Goal: Navigation & Orientation: Find specific page/section

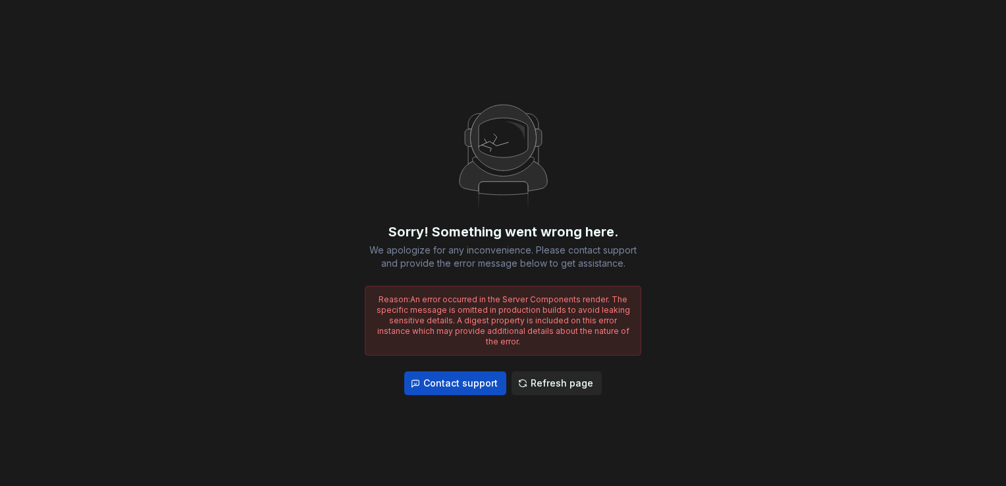
click at [559, 379] on span "Refresh page" at bounding box center [562, 383] width 63 height 13
click at [547, 377] on span "Refresh page" at bounding box center [562, 383] width 63 height 13
click at [585, 386] on button "Refresh page" at bounding box center [557, 383] width 90 height 24
click at [582, 383] on span "Refresh page" at bounding box center [562, 383] width 63 height 13
click at [552, 377] on span "Refresh page" at bounding box center [562, 383] width 63 height 13
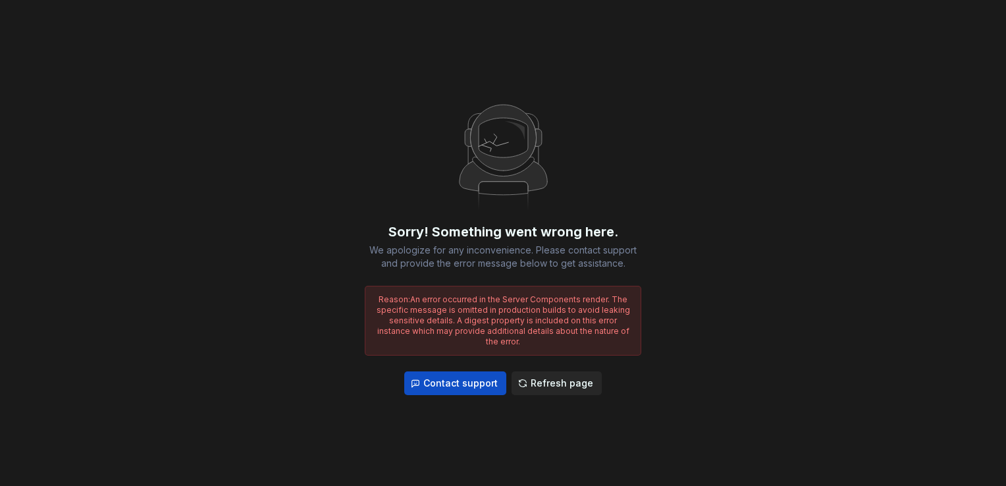
click at [550, 378] on span "Refresh page" at bounding box center [562, 383] width 63 height 13
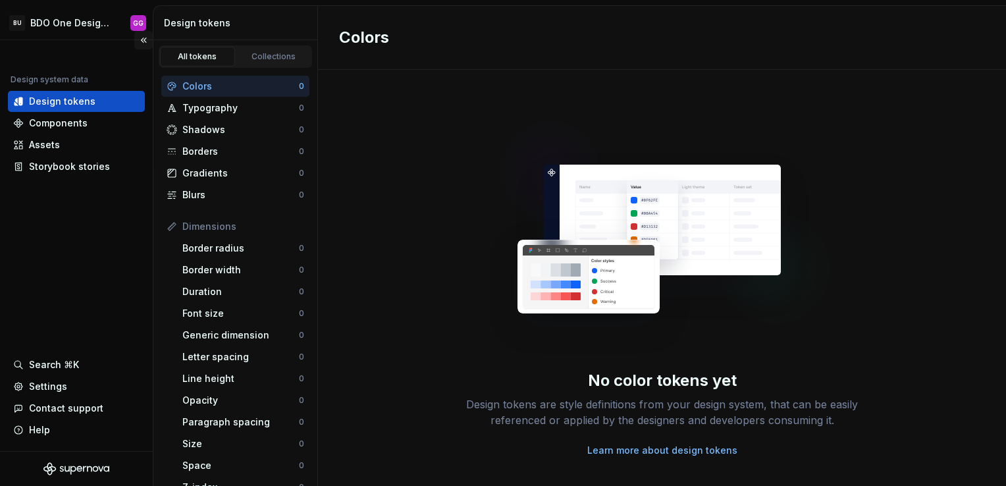
click at [142, 40] on button "Collapse sidebar" at bounding box center [143, 40] width 18 height 18
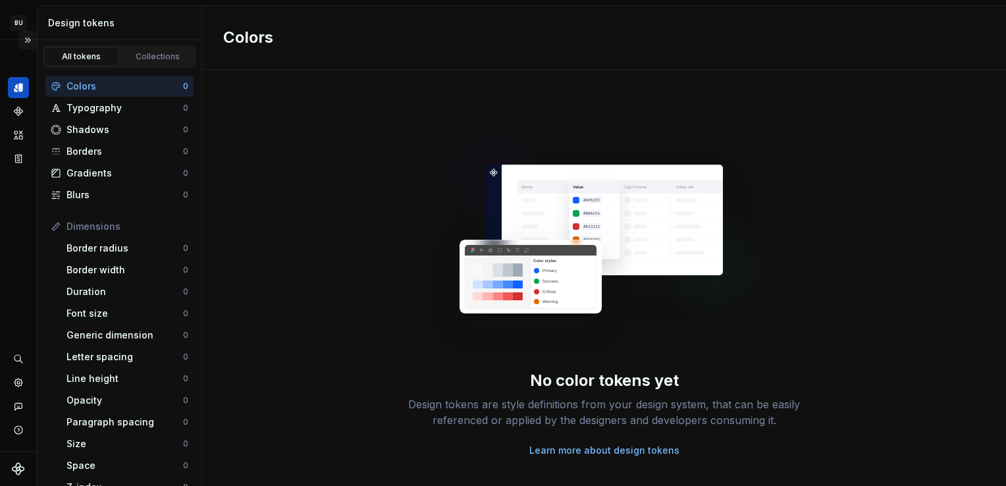
click at [24, 36] on button "Expand sidebar" at bounding box center [27, 40] width 18 height 18
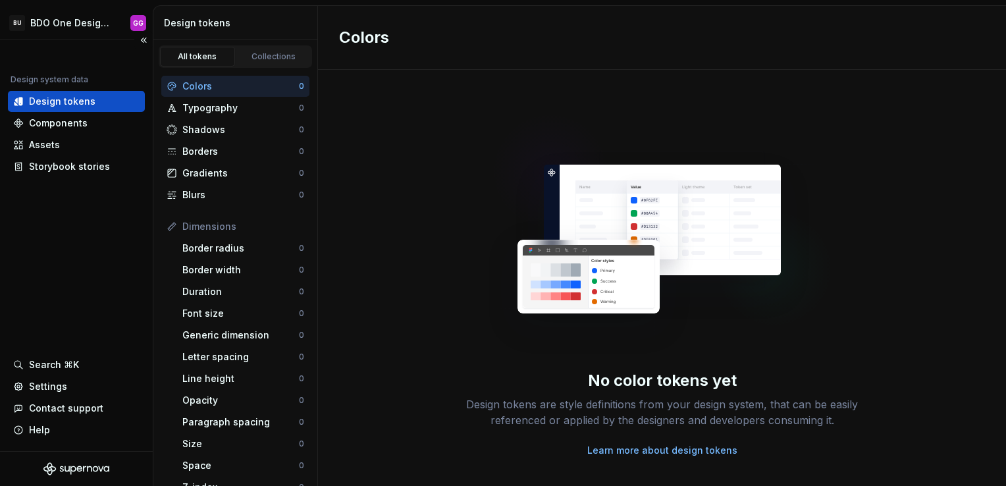
click at [81, 101] on div "Design tokens" at bounding box center [62, 101] width 67 height 13
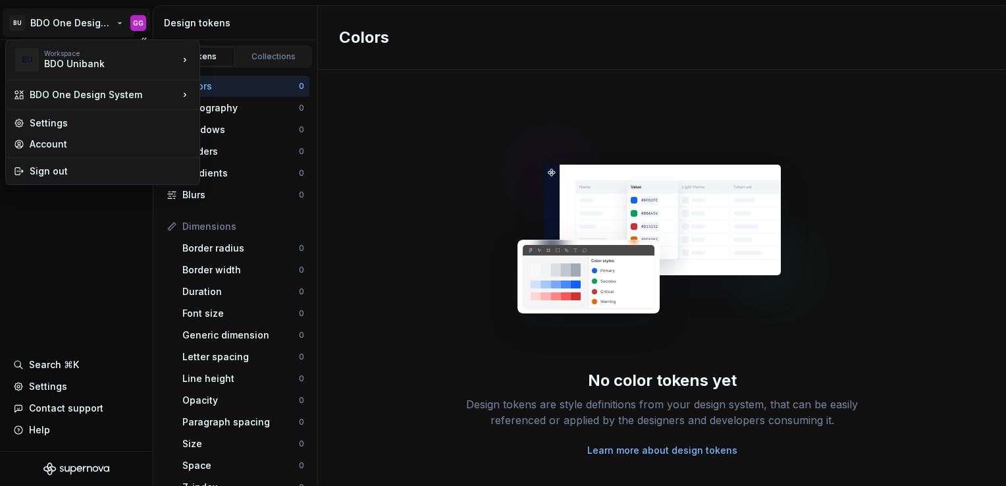
click at [74, 20] on html "BU BDO One Design System GG Design system data Design tokens Components Assets …" at bounding box center [503, 243] width 1006 height 486
click at [79, 70] on div "BDO Unibank" at bounding box center [100, 63] width 112 height 13
click at [67, 96] on div "BDO One Design System" at bounding box center [104, 94] width 149 height 13
click at [231, 96] on div "BDO One Design System" at bounding box center [277, 96] width 113 height 13
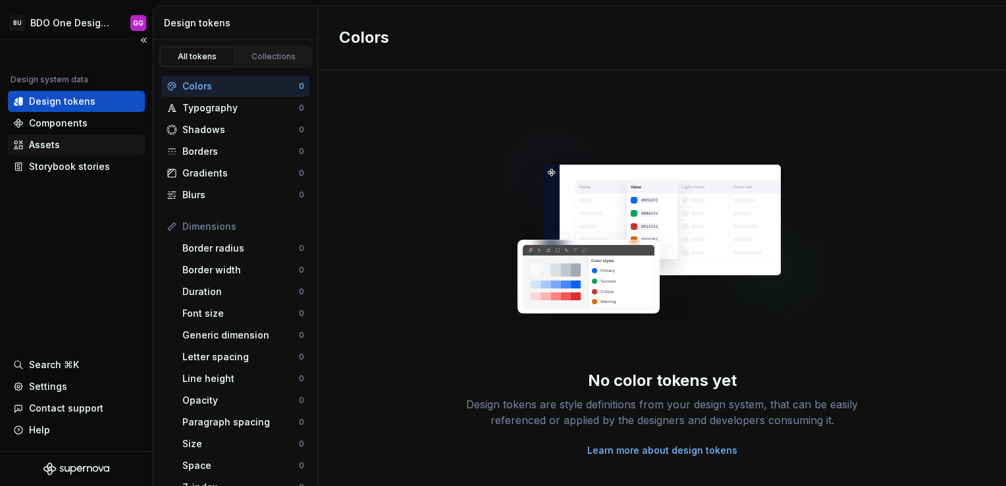
click at [67, 138] on div "Assets" at bounding box center [76, 144] width 126 height 13
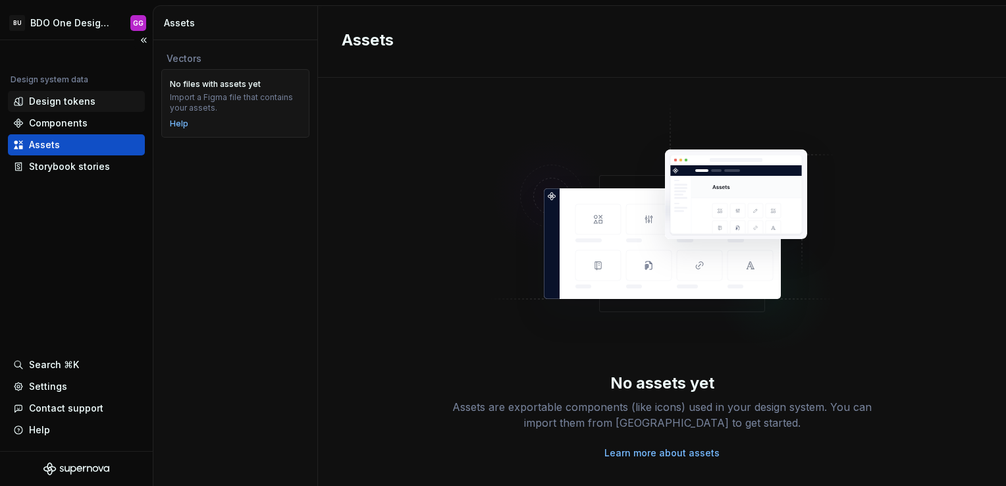
click at [92, 102] on div "Design tokens" at bounding box center [76, 101] width 126 height 13
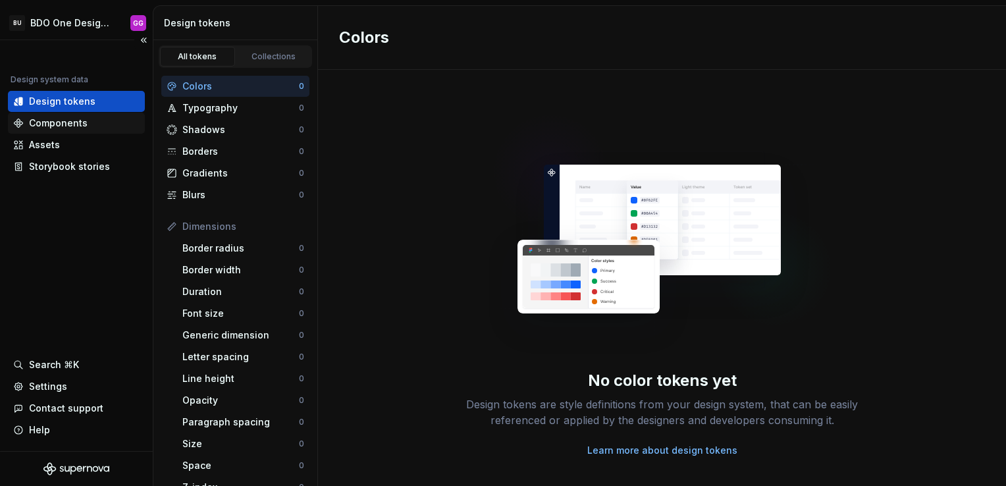
click at [65, 123] on div "Components" at bounding box center [58, 123] width 59 height 13
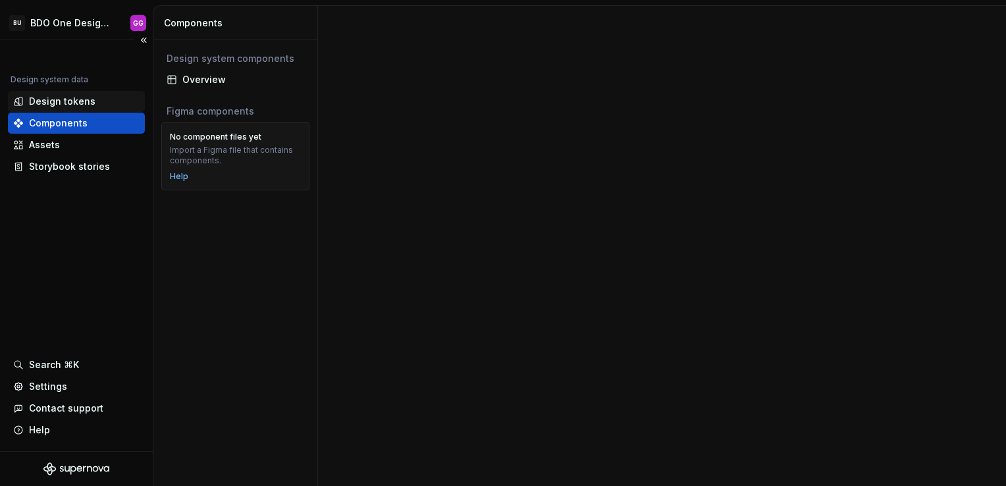
click at [67, 93] on div "Design tokens" at bounding box center [76, 101] width 137 height 21
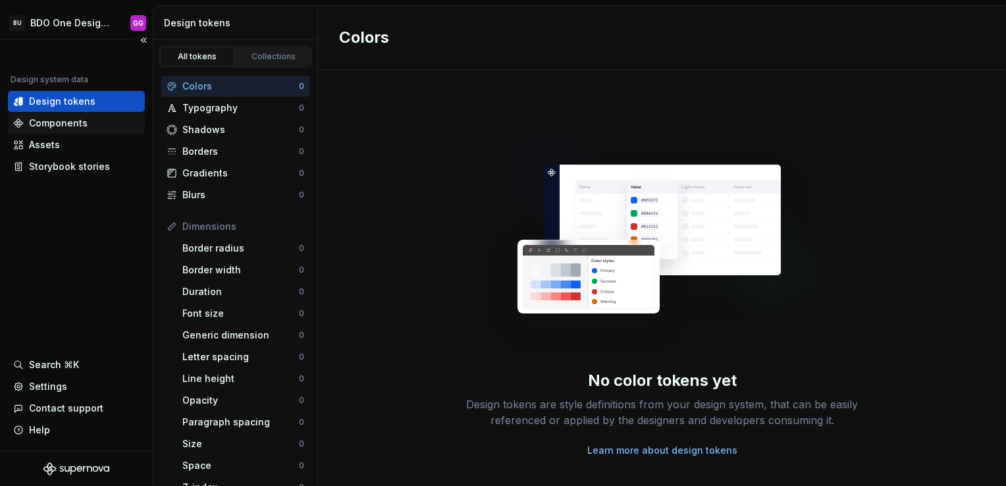
click at [74, 115] on div "Components" at bounding box center [76, 123] width 137 height 21
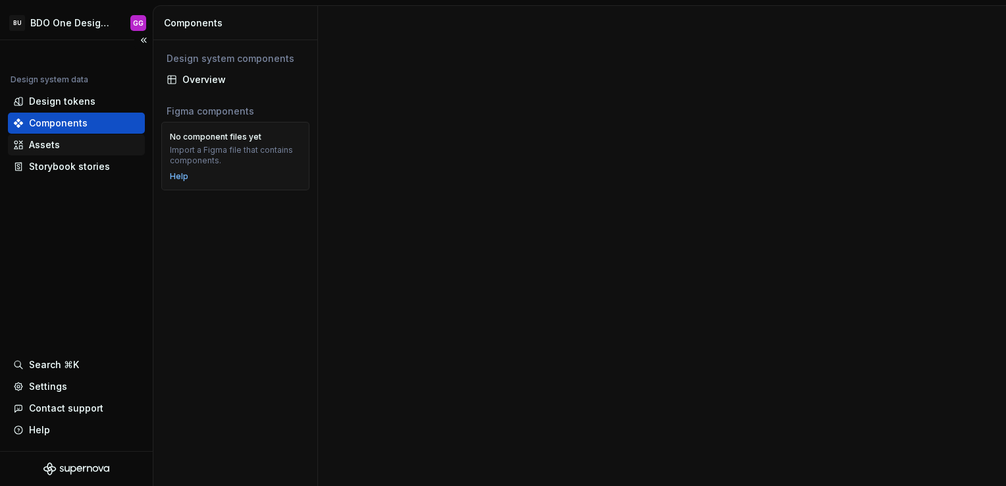
click at [67, 148] on div "Assets" at bounding box center [76, 144] width 126 height 13
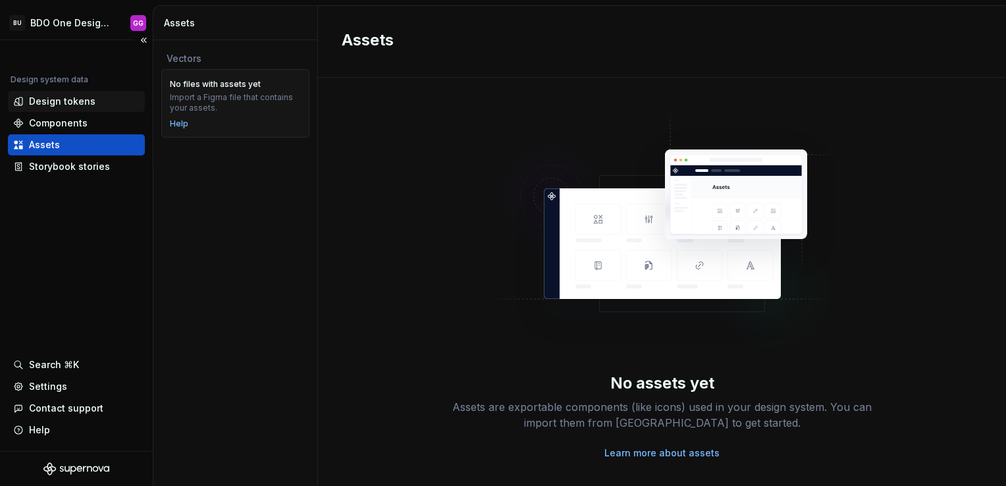
click at [51, 95] on div "Design tokens" at bounding box center [62, 101] width 67 height 13
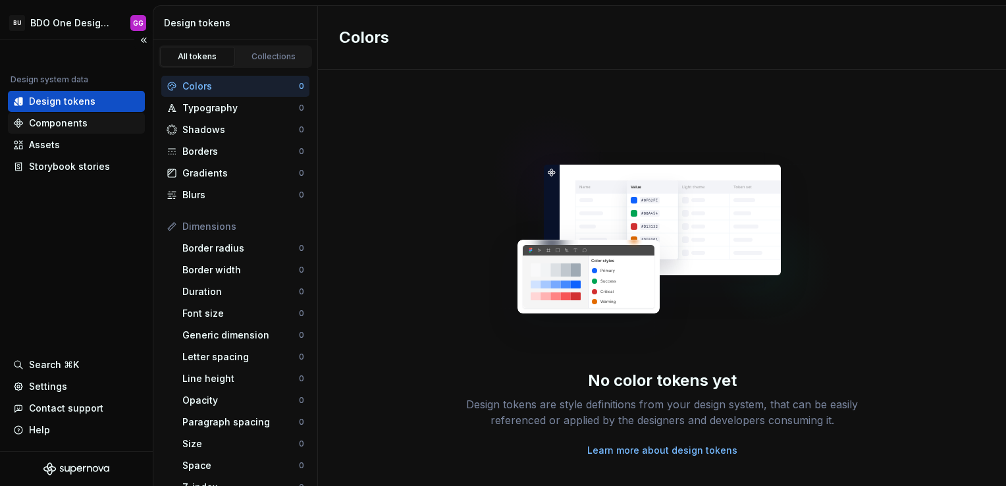
click at [68, 125] on div "Components" at bounding box center [58, 123] width 59 height 13
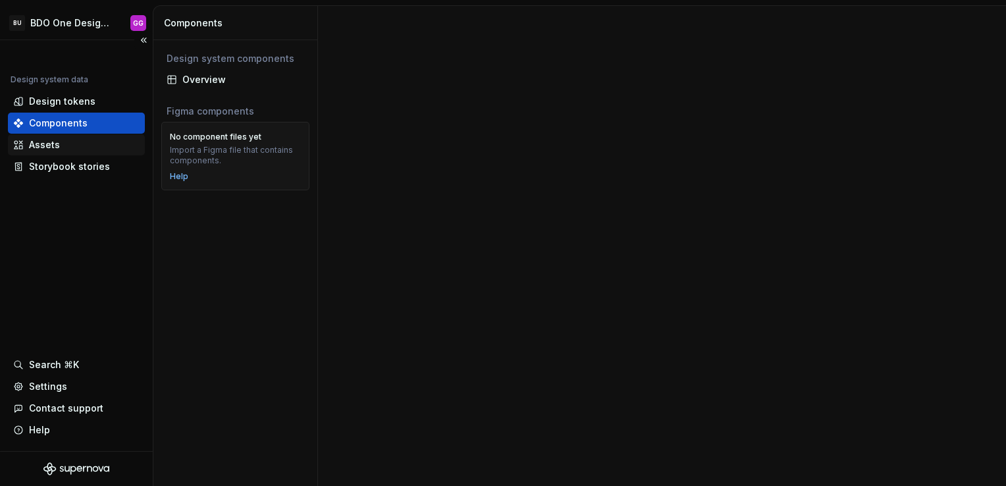
click at [53, 146] on div "Assets" at bounding box center [44, 144] width 31 height 13
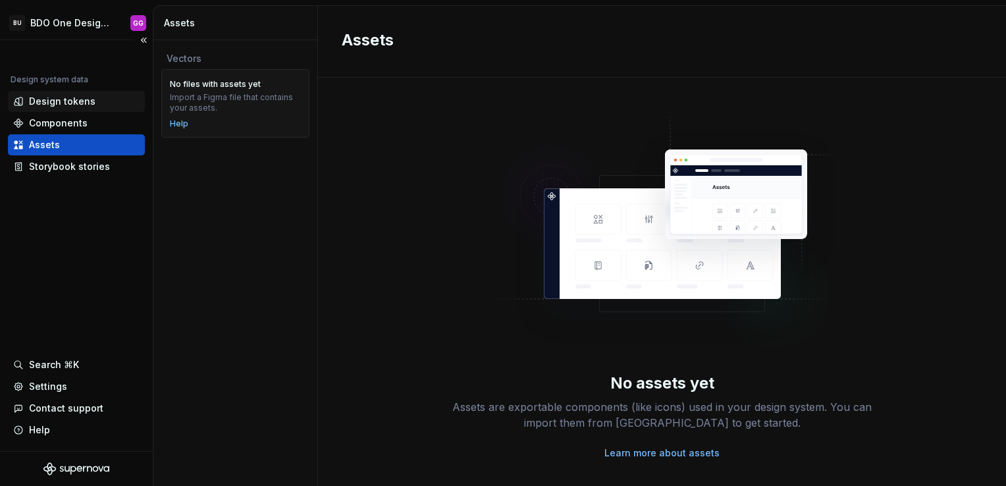
click at [87, 99] on div "Design tokens" at bounding box center [62, 101] width 67 height 13
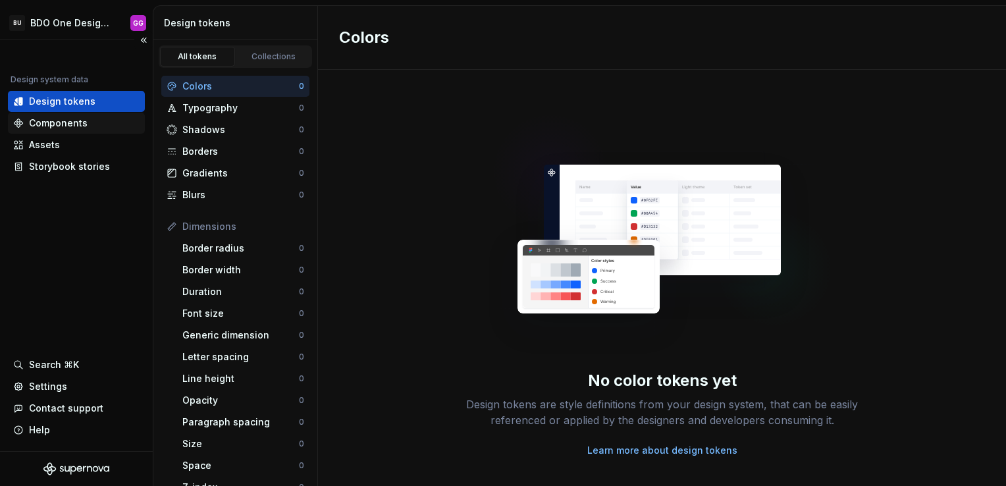
click at [62, 115] on div "Components" at bounding box center [76, 123] width 137 height 21
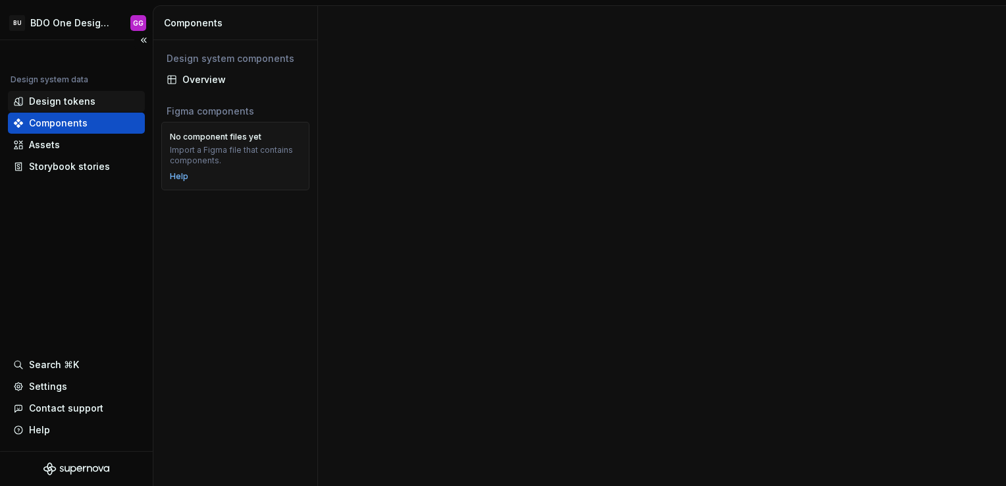
click at [74, 96] on div "Design tokens" at bounding box center [62, 101] width 67 height 13
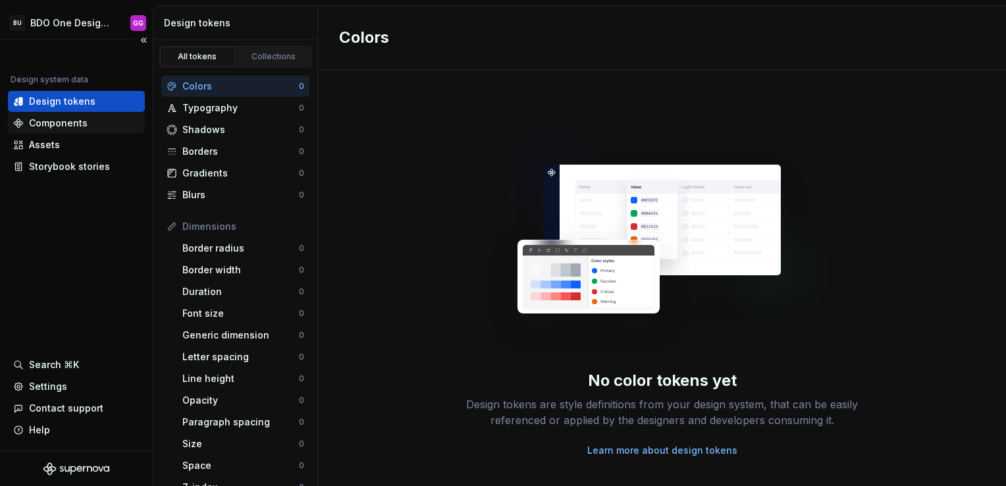
click at [63, 122] on div "Components" at bounding box center [58, 123] width 59 height 13
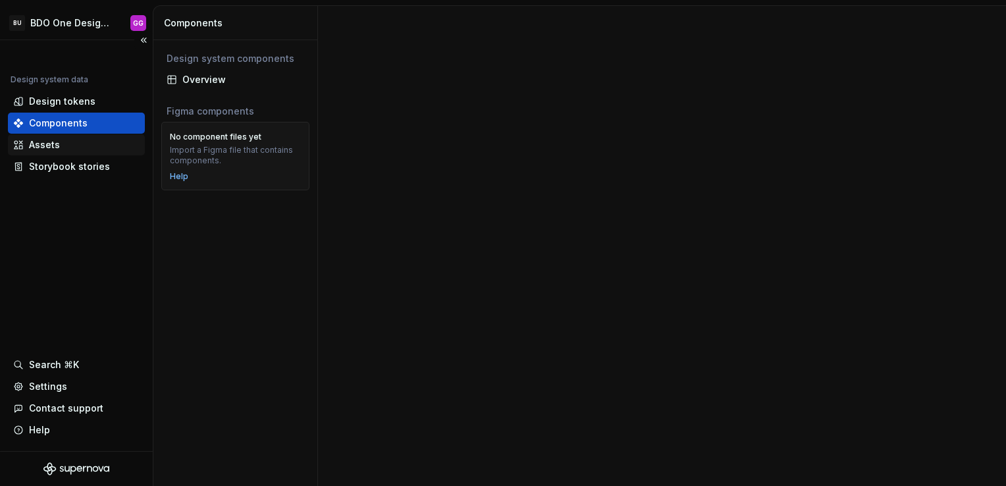
click at [49, 146] on div "Assets" at bounding box center [44, 144] width 31 height 13
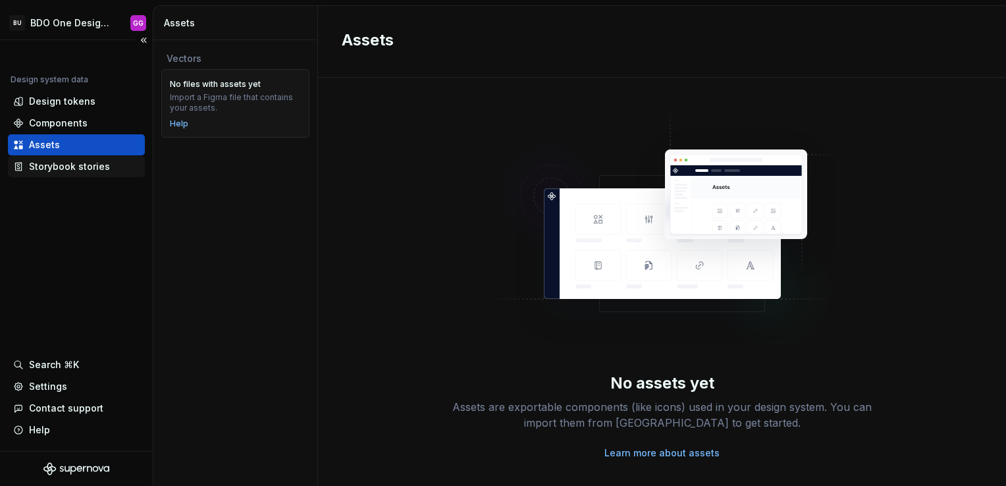
click at [47, 161] on div "Storybook stories" at bounding box center [69, 166] width 81 height 13
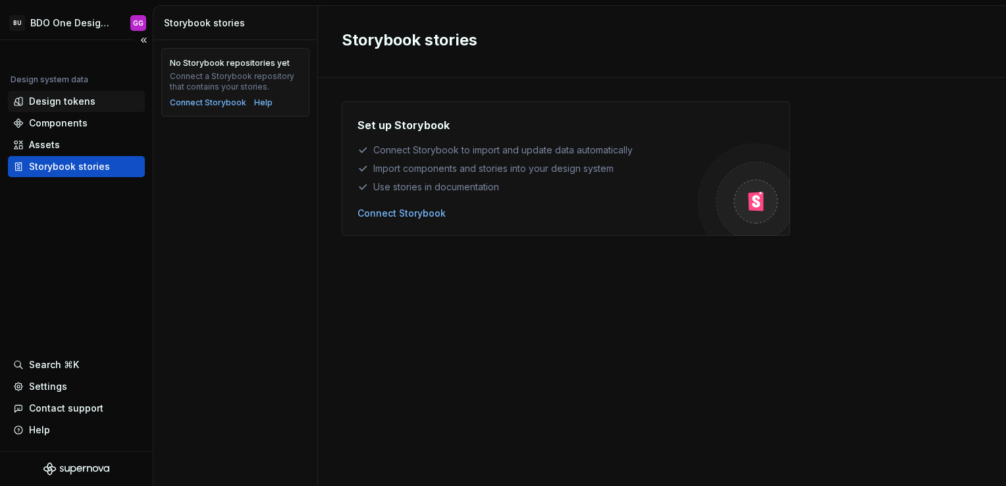
click at [63, 97] on div "Design tokens" at bounding box center [62, 101] width 67 height 13
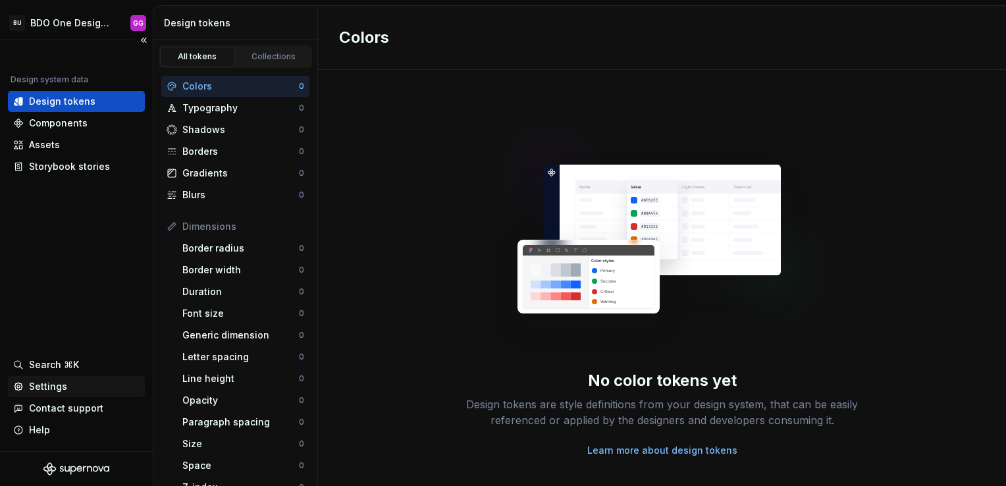
click at [57, 388] on div "Settings" at bounding box center [48, 386] width 38 height 13
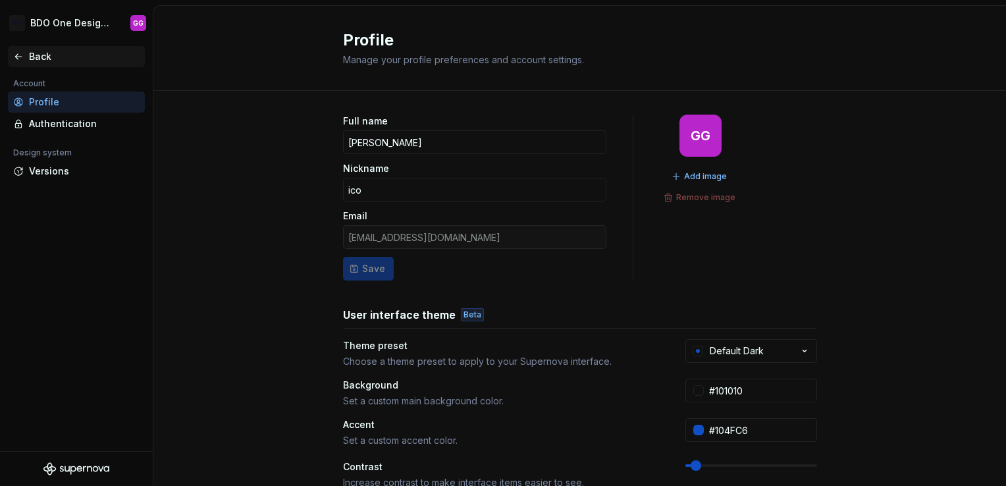
click at [24, 50] on div "Back" at bounding box center [76, 56] width 126 height 13
